Goal: Information Seeking & Learning: Understand process/instructions

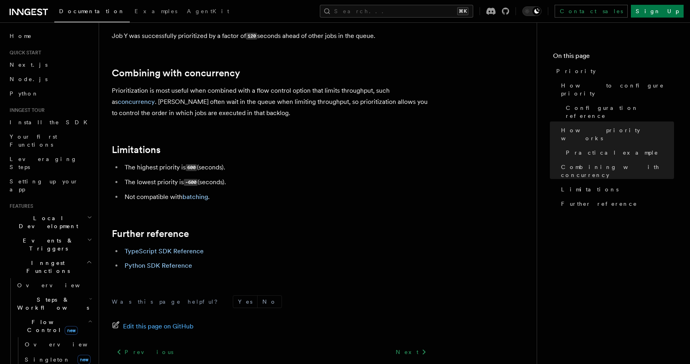
scroll to position [833, 0]
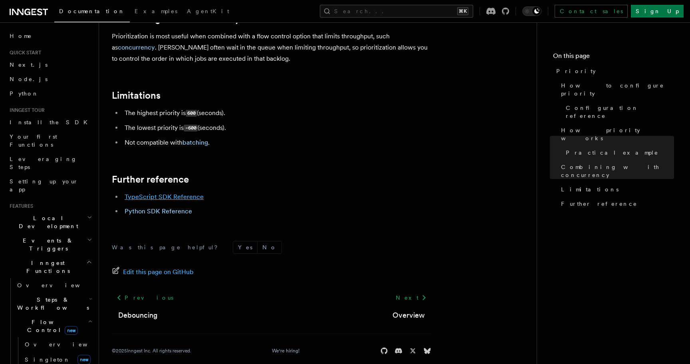
click at [197, 193] on link "TypeScript SDK Reference" at bounding box center [164, 197] width 79 height 8
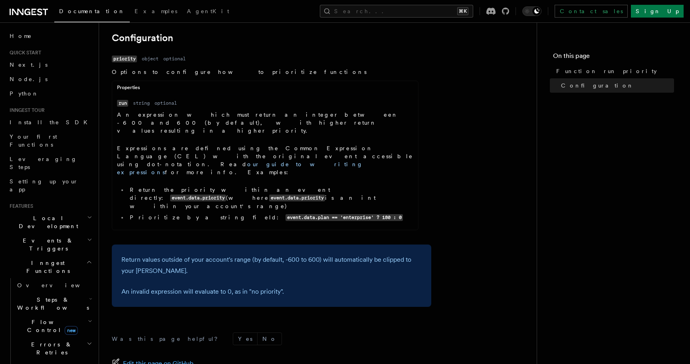
scroll to position [833, 0]
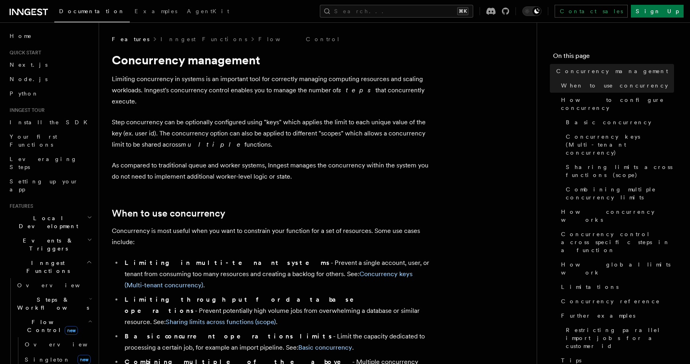
click at [213, 225] on p "Concurrency is most useful when you want to constrain your function for a set o…" at bounding box center [271, 236] width 319 height 22
click at [578, 230] on span "Concurrency control across specific steps in a function" at bounding box center [617, 242] width 113 height 24
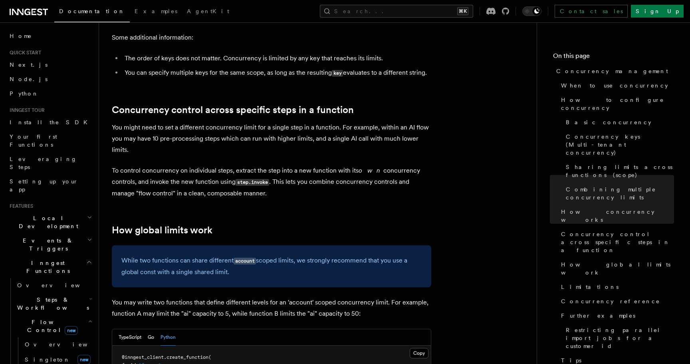
scroll to position [1905, 0]
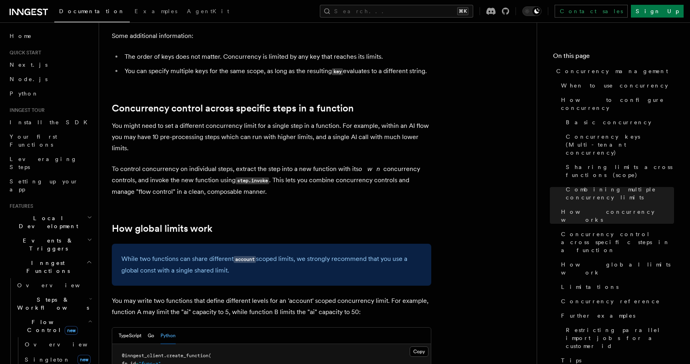
click at [339, 163] on p "To control concurrency on individual steps, extract the step into a new functio…" at bounding box center [271, 180] width 319 height 34
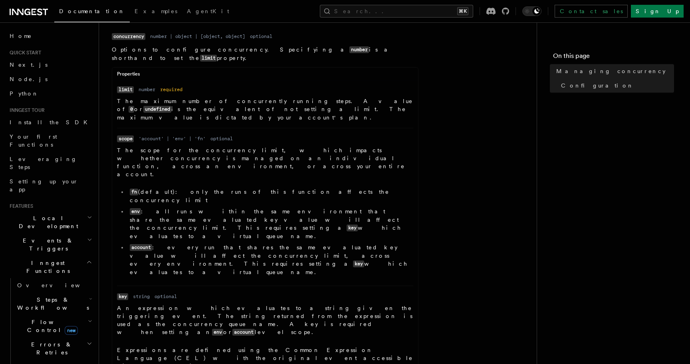
scroll to position [372, 0]
